Goal: Information Seeking & Learning: Learn about a topic

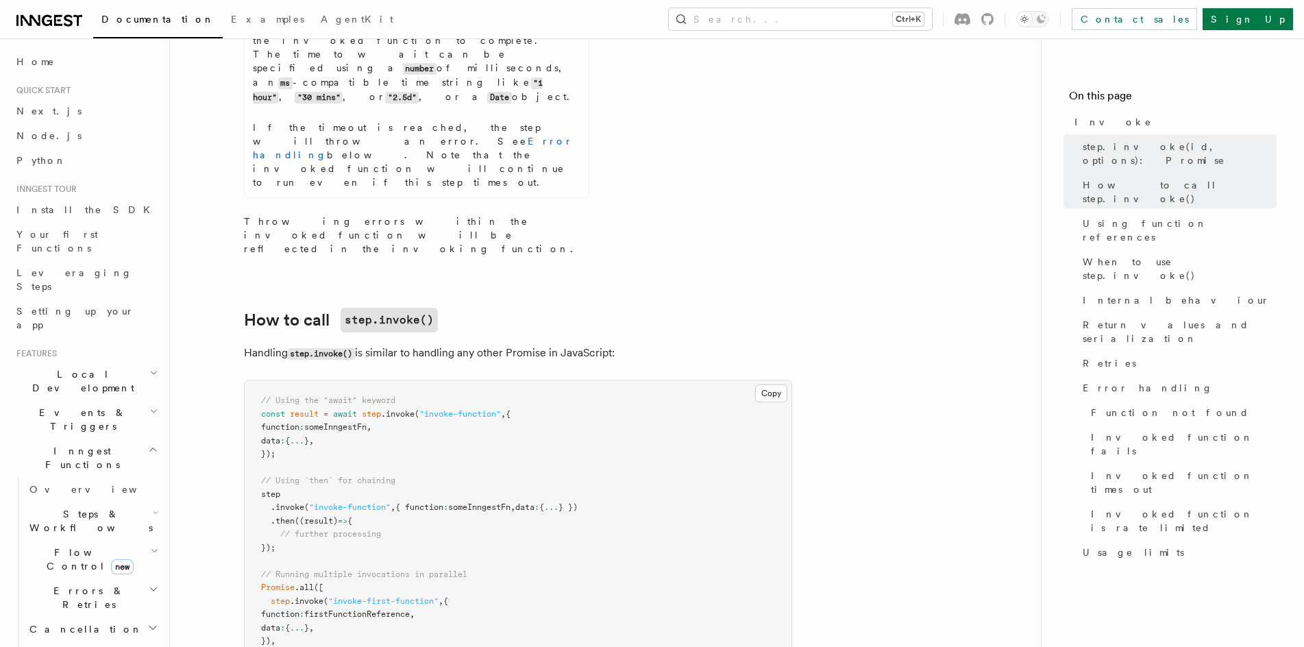
scroll to position [142, 0]
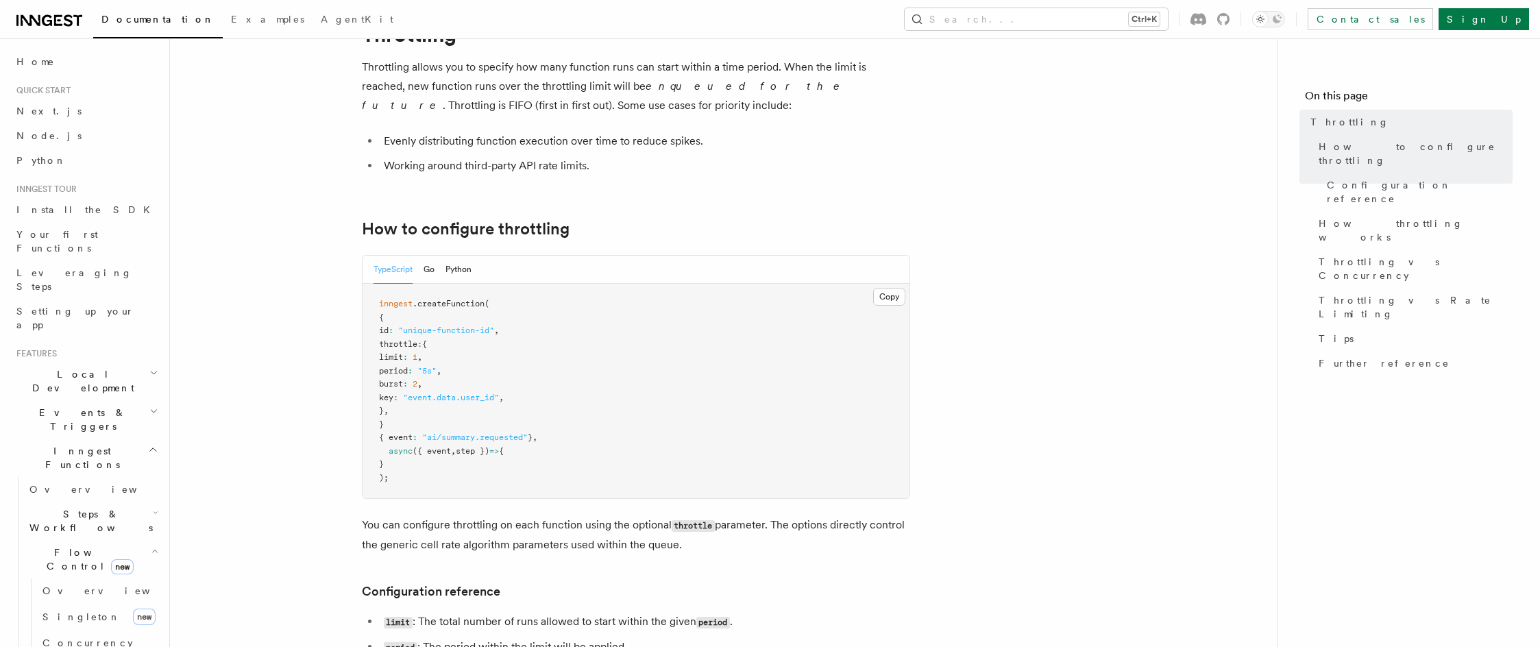
scroll to position [91, 0]
click at [77, 638] on link "Priority" at bounding box center [99, 650] width 124 height 25
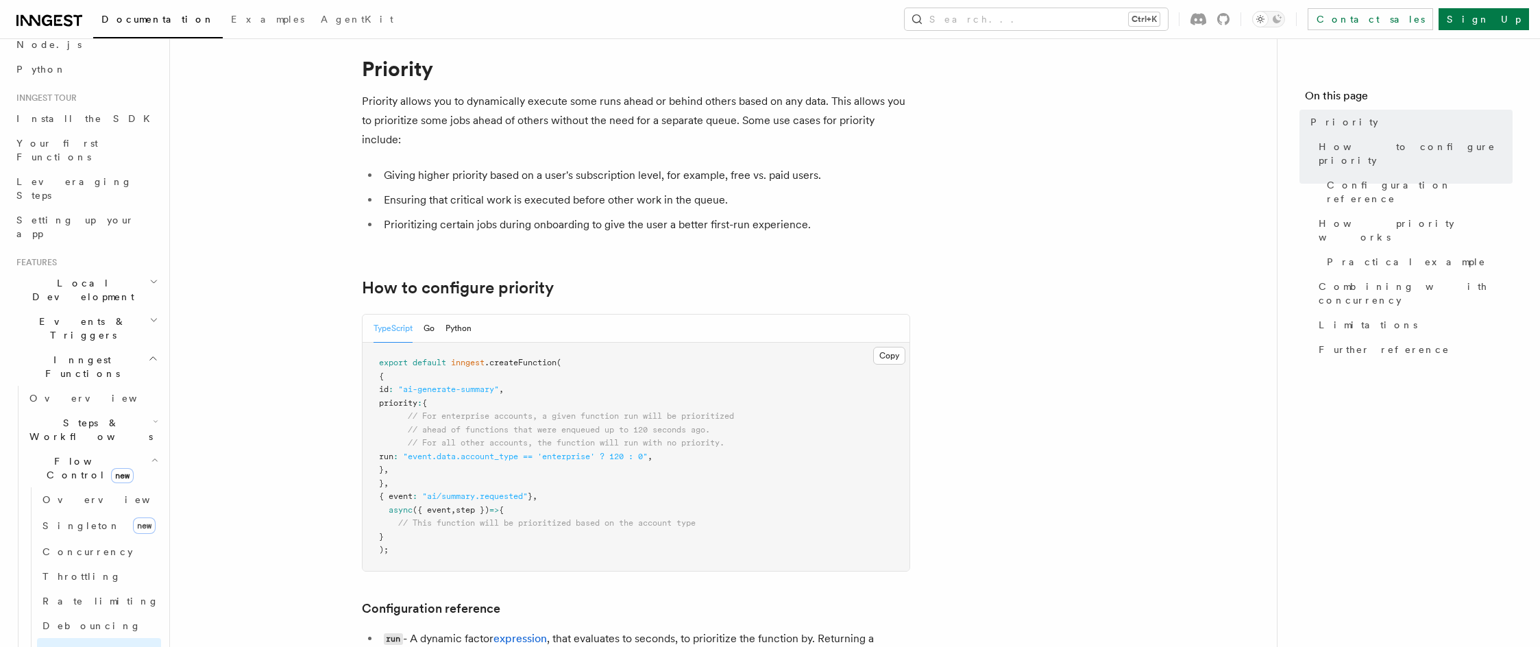
scroll to position [69, 0]
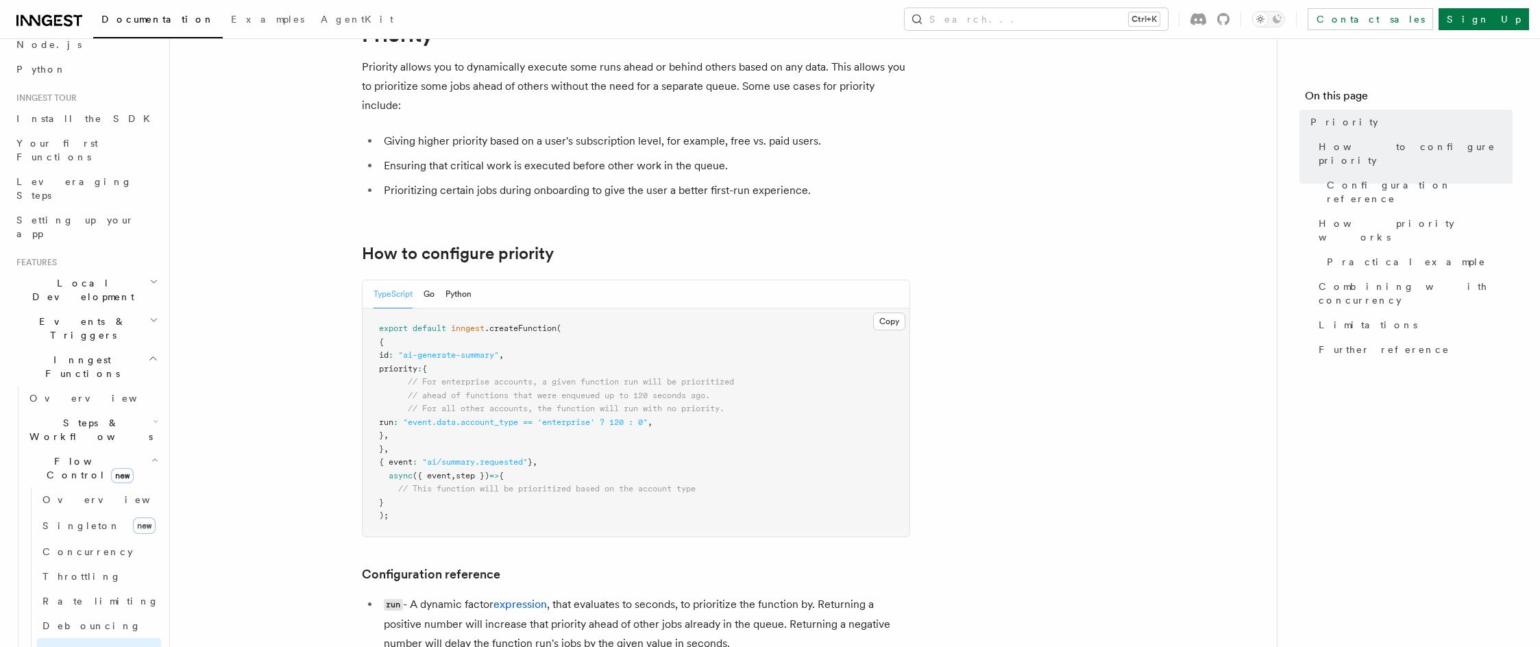
click at [518, 418] on span ""event.data.account_type == 'enterprise' ? 120 : 0"" at bounding box center [525, 422] width 245 height 10
click at [517, 418] on span ""event.data.account_type == 'enterprise' ? 120 : 0"" at bounding box center [525, 422] width 245 height 10
drag, startPoint x: 517, startPoint y: 418, endPoint x: 541, endPoint y: 420, distance: 24.1
click at [516, 418] on span ""event.data.account_type == 'enterprise' ? 120 : 0"" at bounding box center [525, 422] width 245 height 10
click at [530, 409] on span "// For all other accounts, the function will run with no priority." at bounding box center [566, 409] width 317 height 10
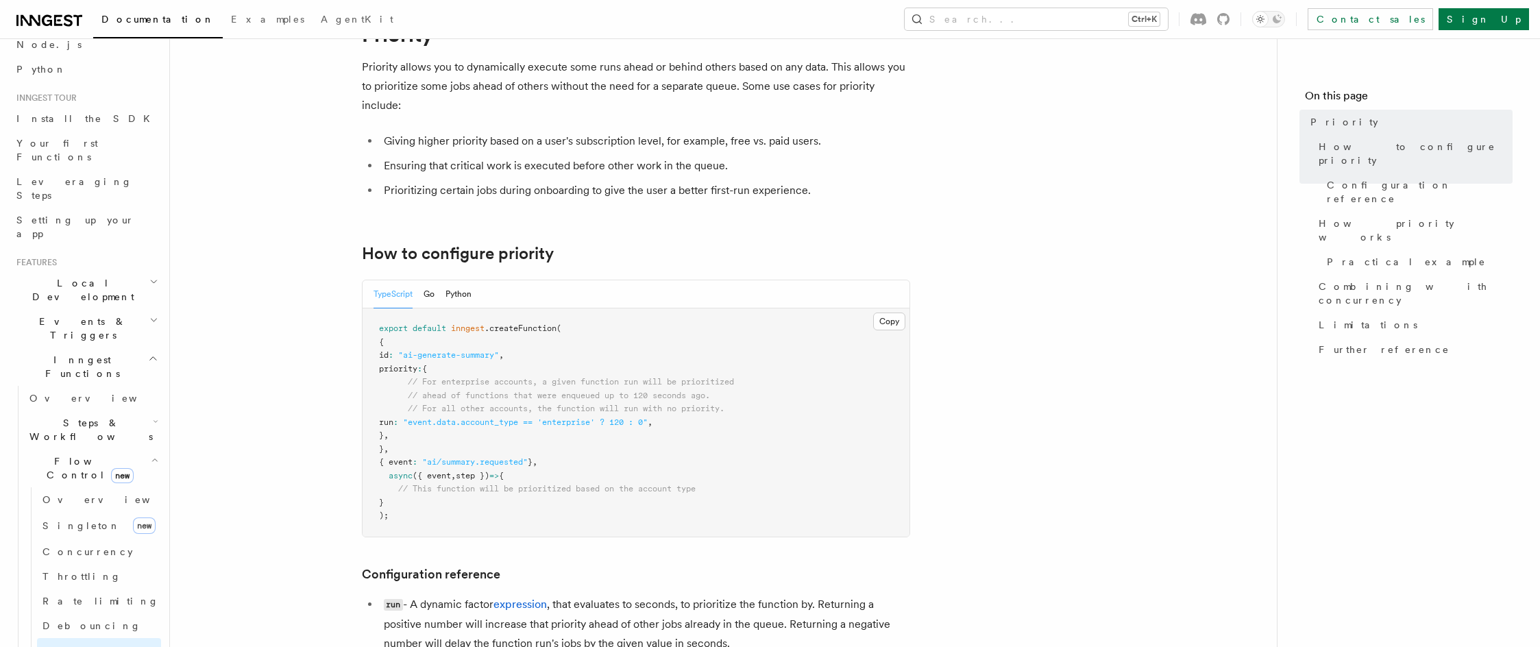
click at [417, 372] on span "priority" at bounding box center [398, 369] width 38 height 10
copy span "priority"
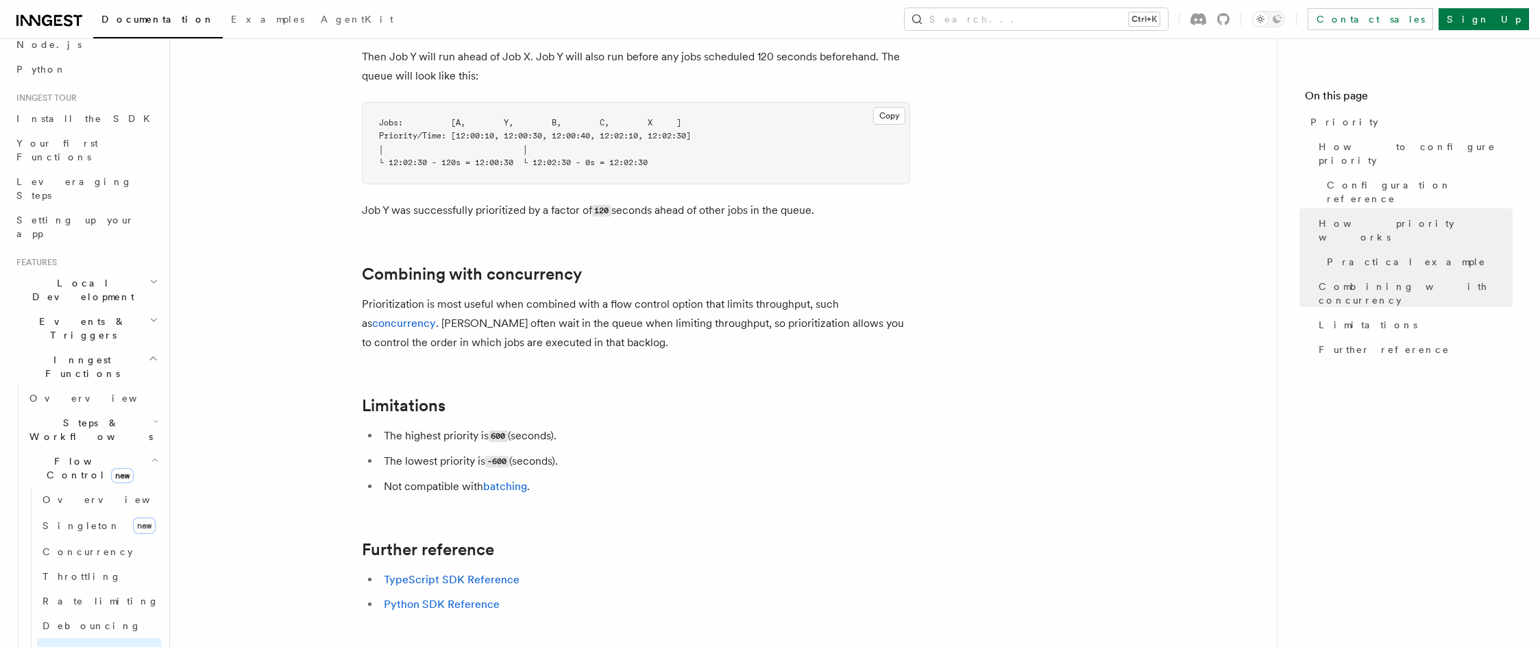
scroll to position [1302, 0]
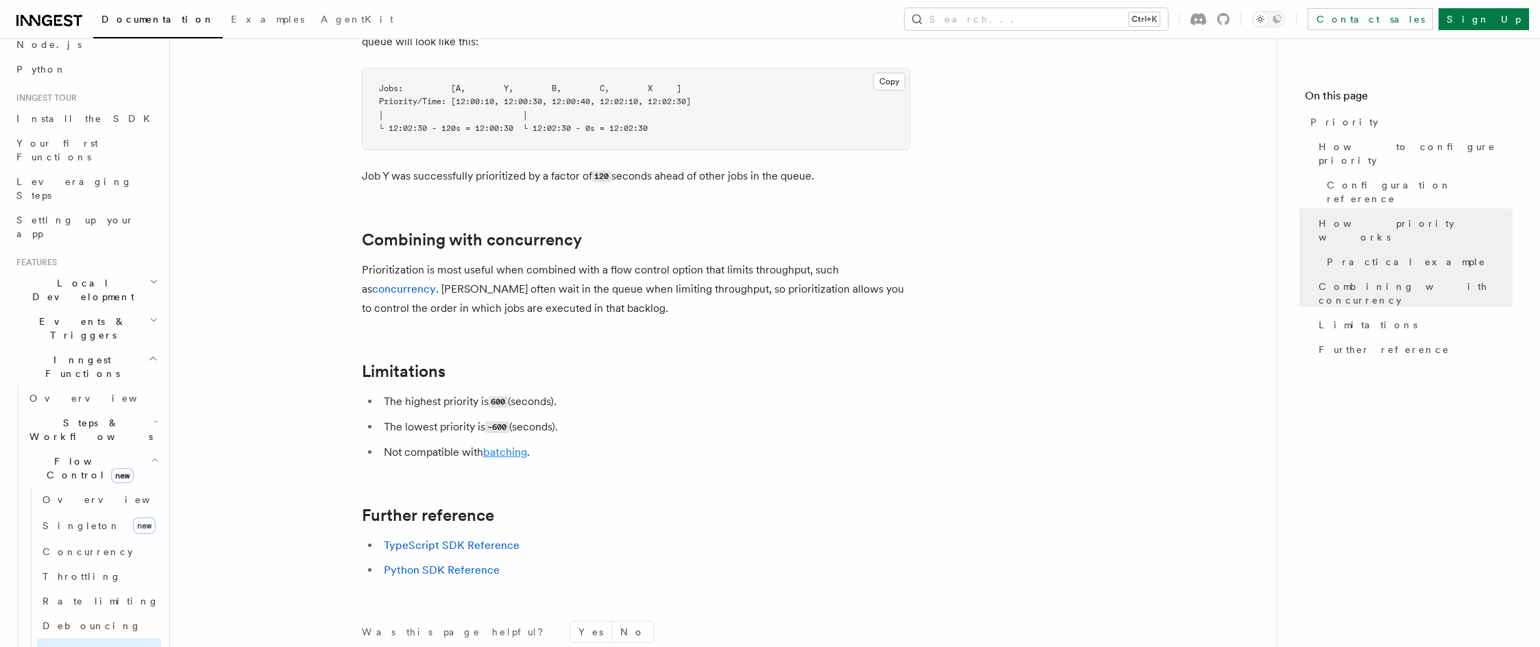
click at [499, 445] on link "batching" at bounding box center [505, 451] width 44 height 13
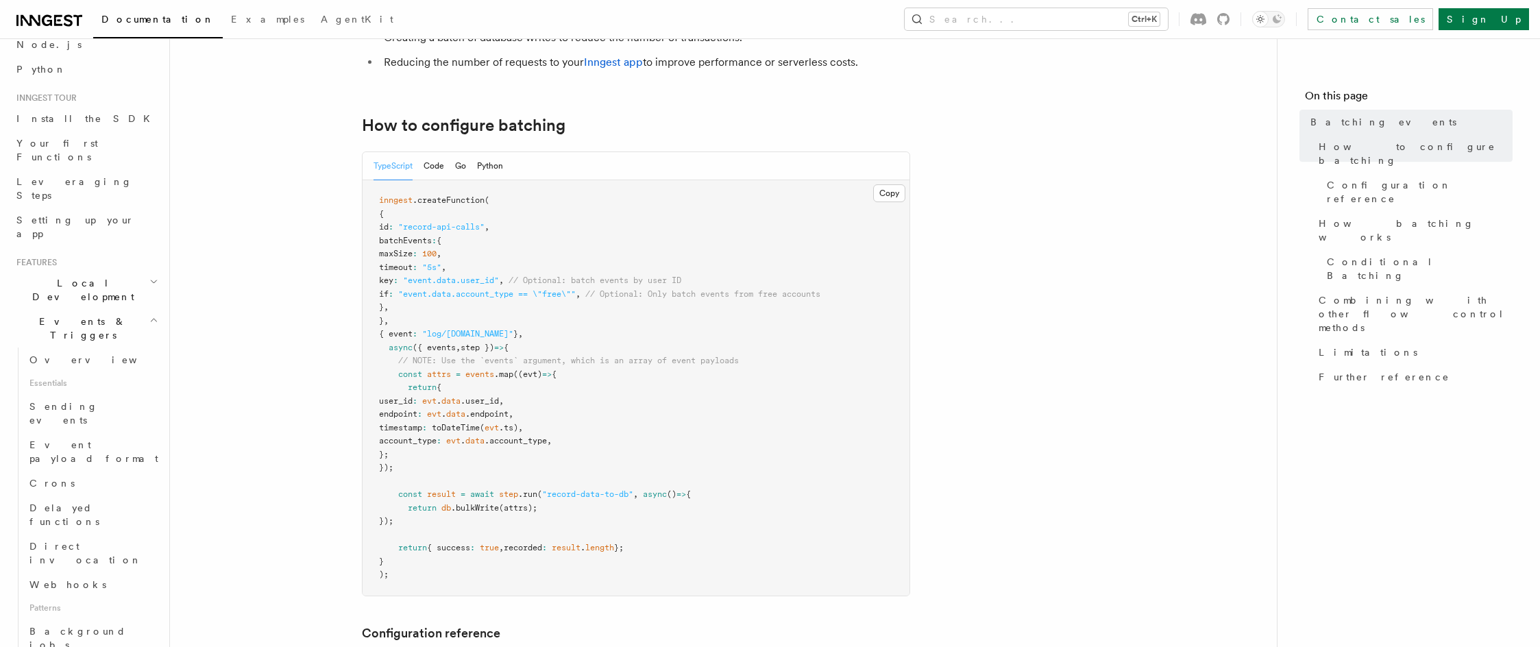
scroll to position [206, 0]
